Goal: Information Seeking & Learning: Compare options

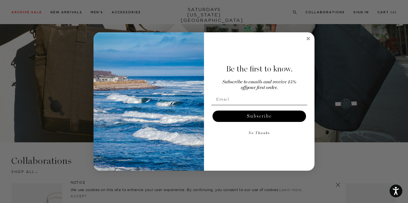
scroll to position [862, 0]
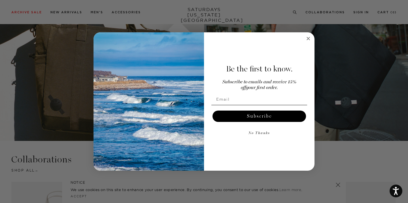
click at [309, 38] on icon "Close dialog" at bounding box center [308, 38] width 3 height 3
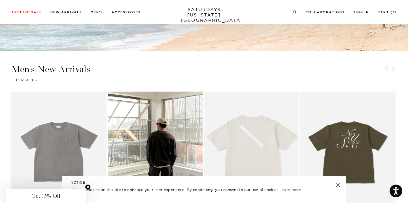
scroll to position [0, 0]
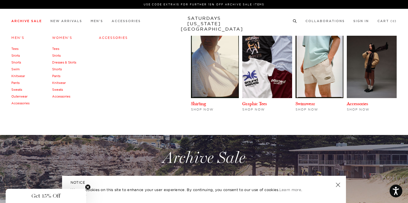
click at [17, 83] on link "Pants" at bounding box center [15, 83] width 8 height 4
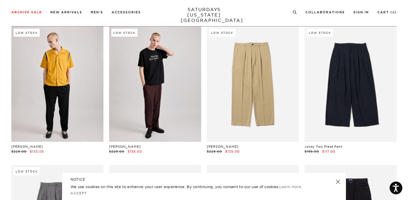
scroll to position [40, 0]
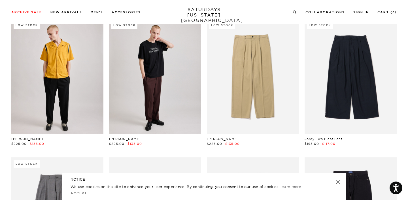
click at [52, 109] on link at bounding box center [57, 76] width 92 height 115
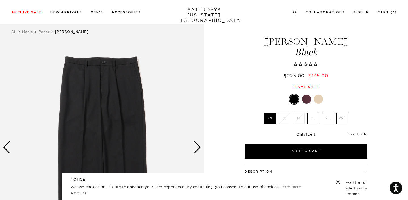
scroll to position [10, 0]
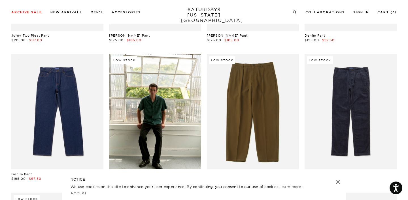
scroll to position [316, 0]
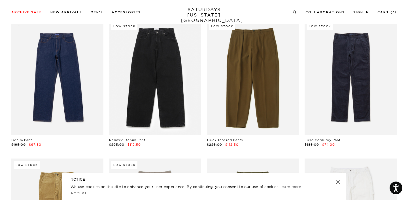
click at [183, 75] on link at bounding box center [155, 77] width 92 height 115
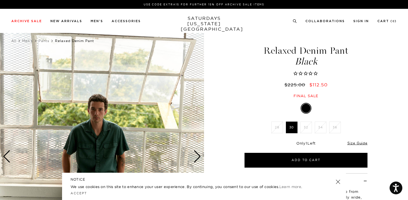
click at [200, 154] on div "Next slide" at bounding box center [198, 156] width 8 height 12
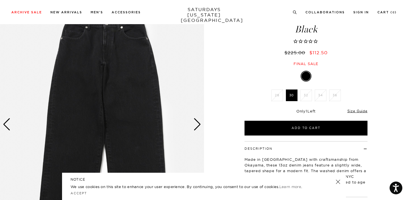
scroll to position [85, 0]
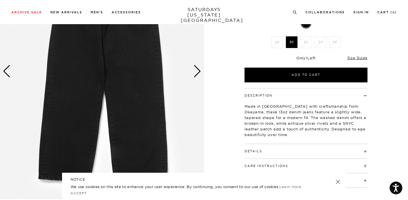
click at [196, 67] on div "Next slide" at bounding box center [198, 71] width 8 height 12
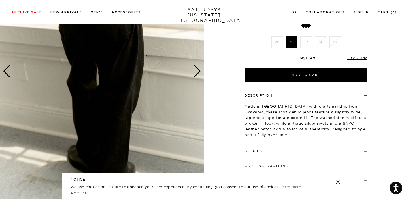
click at [340, 179] on link at bounding box center [338, 181] width 8 height 8
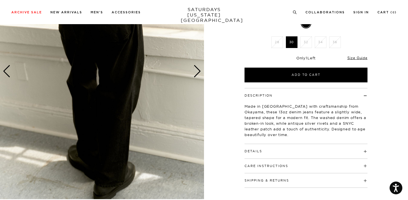
click at [200, 72] on div "Next slide" at bounding box center [198, 71] width 8 height 12
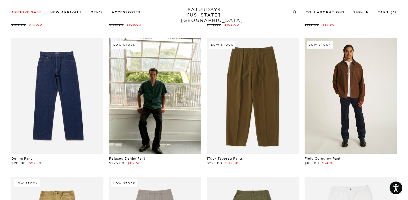
scroll to position [297, 0]
click at [345, 139] on link at bounding box center [351, 95] width 92 height 115
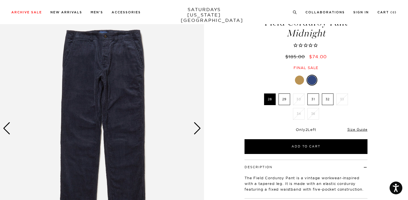
scroll to position [27, 0]
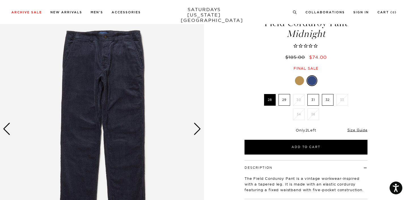
click at [301, 80] on div at bounding box center [299, 80] width 9 height 9
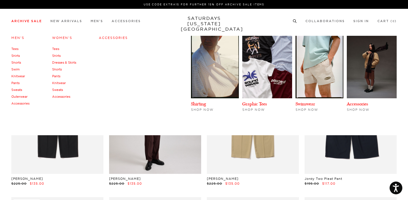
click at [22, 76] on link "Knitwear" at bounding box center [18, 76] width 14 height 4
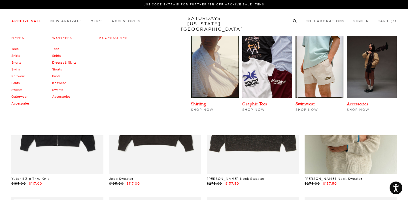
click at [18, 97] on link "Outerwear" at bounding box center [19, 96] width 16 height 4
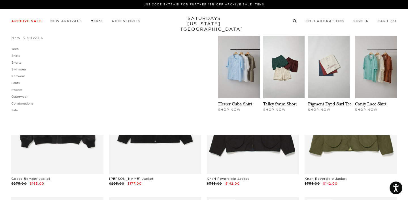
click at [21, 75] on link "Knitwear" at bounding box center [18, 76] width 14 height 4
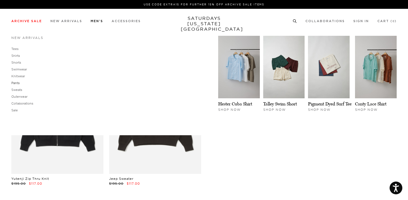
click at [16, 84] on link "Pants" at bounding box center [15, 83] width 8 height 4
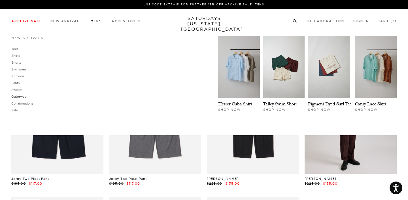
click at [23, 96] on link "Outerwear" at bounding box center [19, 96] width 16 height 4
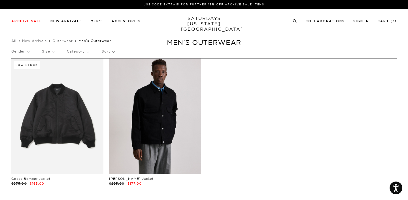
click at [150, 99] on link at bounding box center [155, 115] width 92 height 115
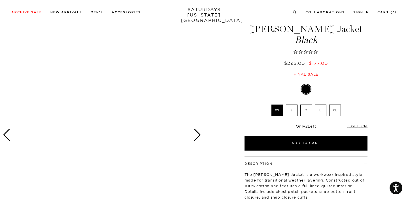
scroll to position [34, 0]
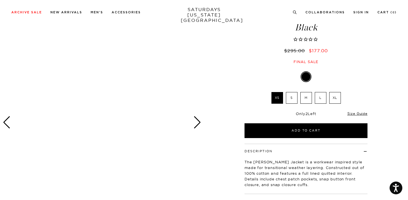
click at [200, 122] on div "Next slide" at bounding box center [198, 122] width 8 height 12
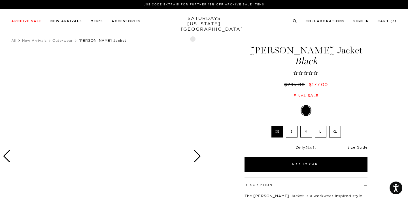
click at [195, 132] on div at bounding box center [102, 155] width 204 height 255
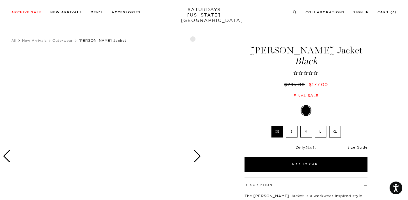
click at [190, 147] on div at bounding box center [102, 155] width 204 height 255
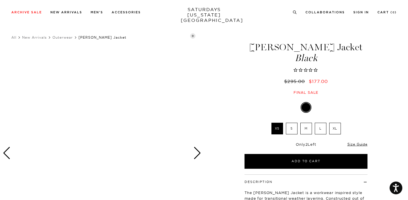
click at [10, 153] on div "Previous slide" at bounding box center [7, 153] width 8 height 12
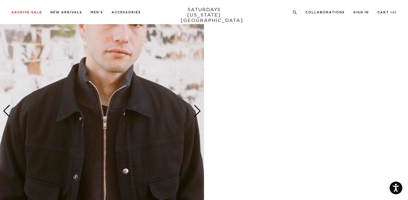
scroll to position [1138, 0]
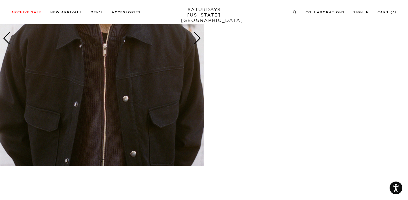
click at [202, 38] on img at bounding box center [102, 38] width 204 height 255
click at [197, 38] on div "Next slide" at bounding box center [198, 38] width 8 height 12
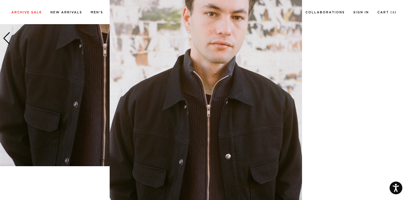
scroll to position [45, 0]
click at [338, 105] on figure at bounding box center [204, 100] width 408 height 200
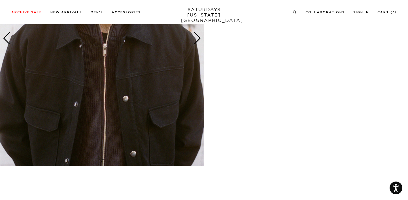
click at [199, 34] on div "Next slide" at bounding box center [198, 38] width 8 height 12
